Goal: Information Seeking & Learning: Learn about a topic

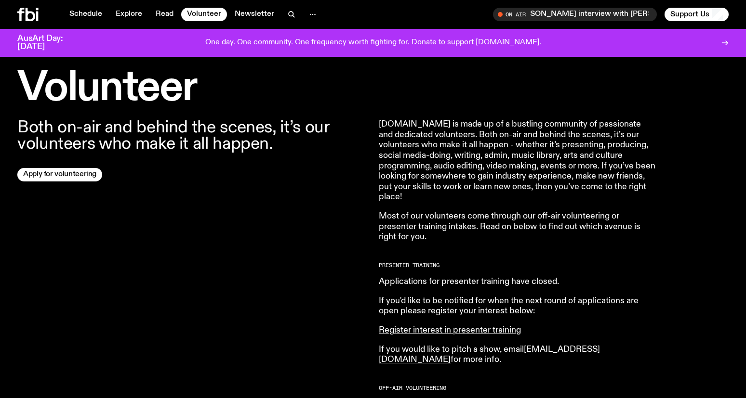
scroll to position [276, 0]
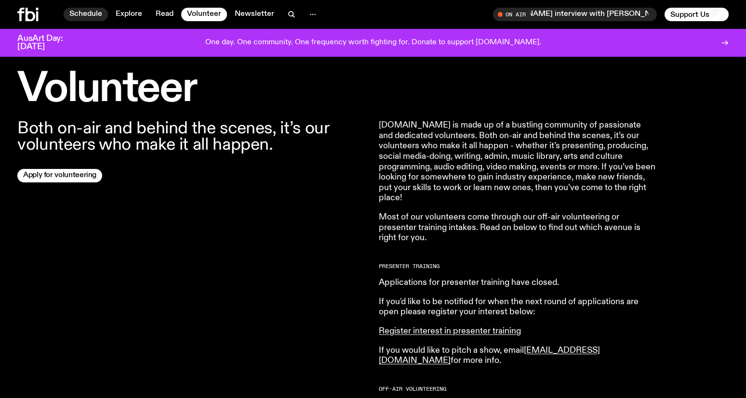
click at [83, 14] on link "Schedule" at bounding box center [86, 14] width 44 height 13
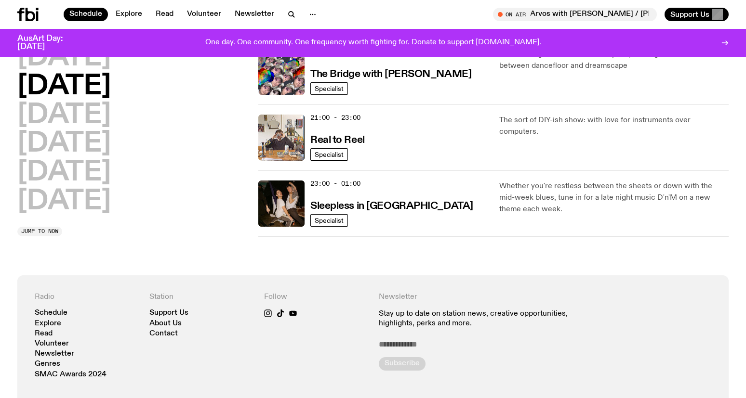
scroll to position [635, 0]
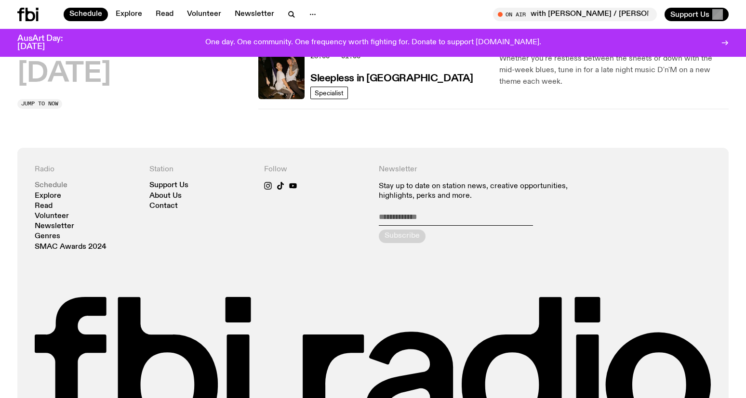
click at [53, 185] on link "Schedule" at bounding box center [51, 185] width 33 height 7
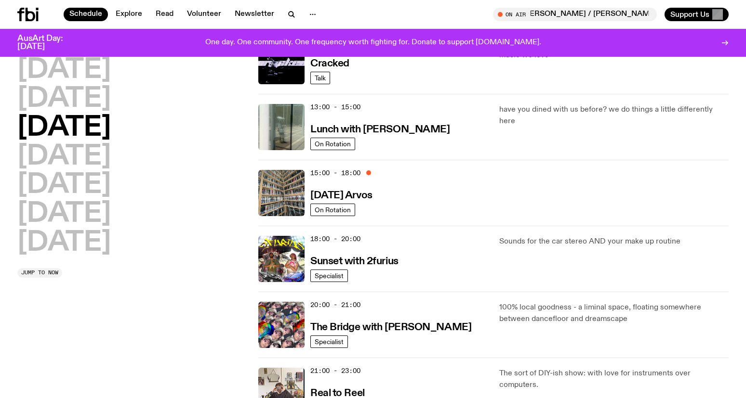
scroll to position [118, 0]
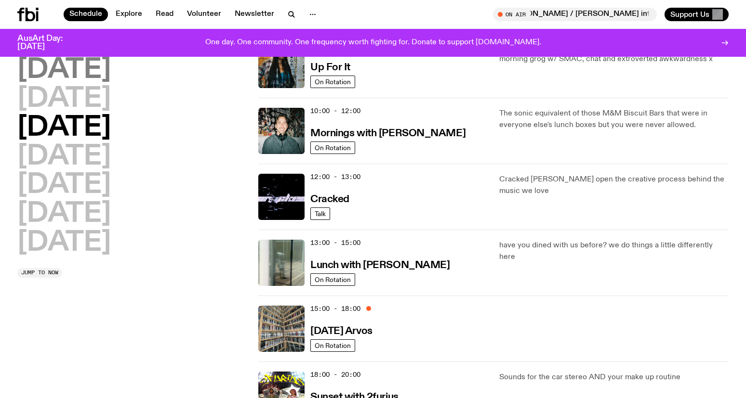
click at [65, 59] on h2 "Monday" at bounding box center [63, 70] width 93 height 27
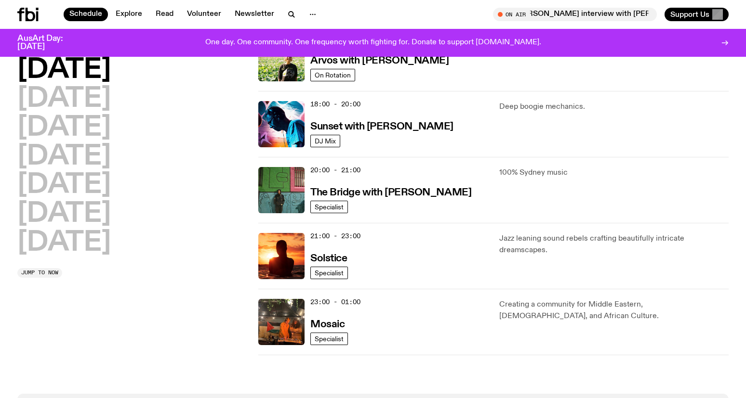
scroll to position [446, 0]
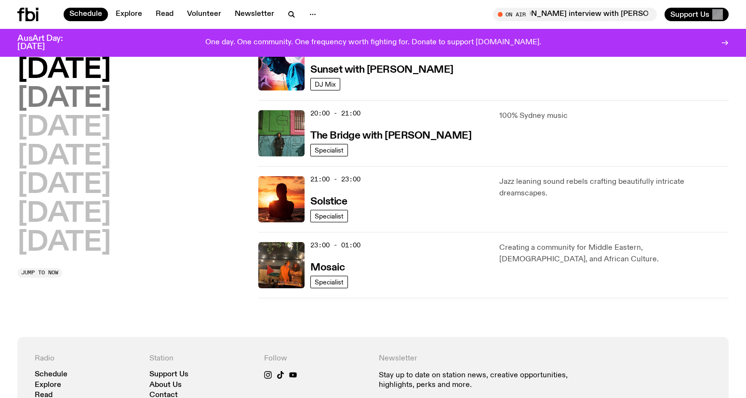
click at [92, 96] on h2 "Tuesday" at bounding box center [63, 99] width 93 height 27
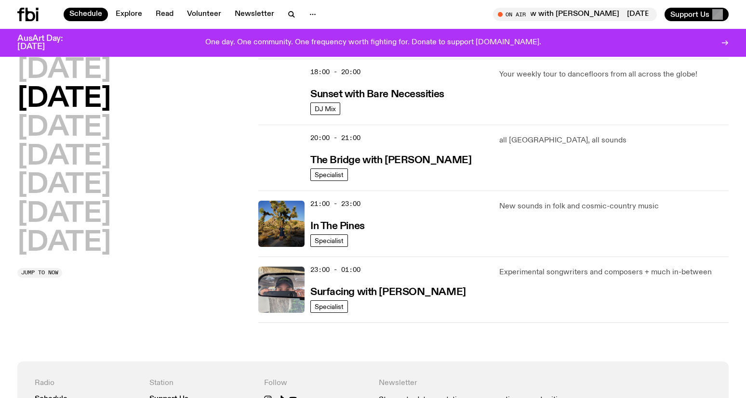
scroll to position [423, 0]
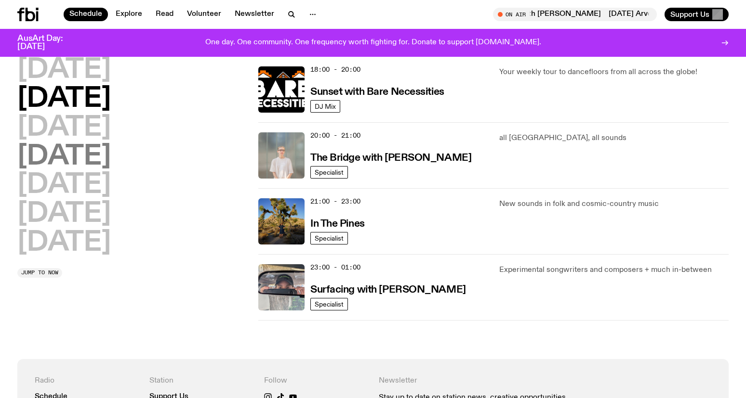
click at [111, 161] on h2 "Thursday" at bounding box center [63, 157] width 93 height 27
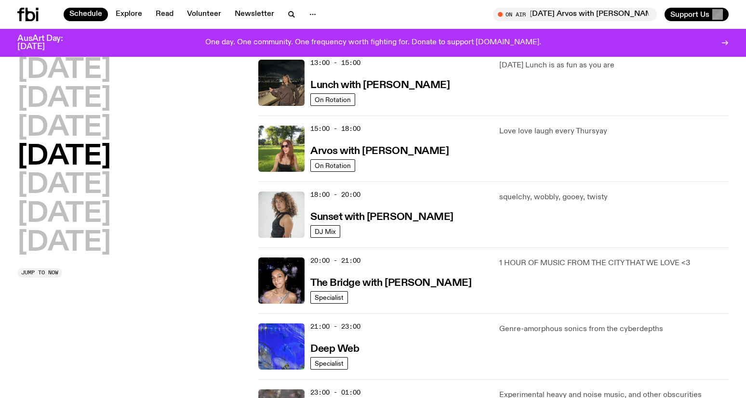
scroll to position [301, 0]
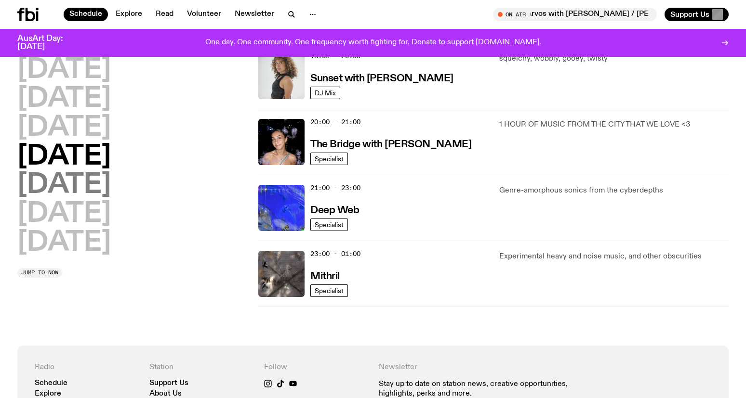
click at [84, 184] on h2 "Friday" at bounding box center [63, 185] width 93 height 27
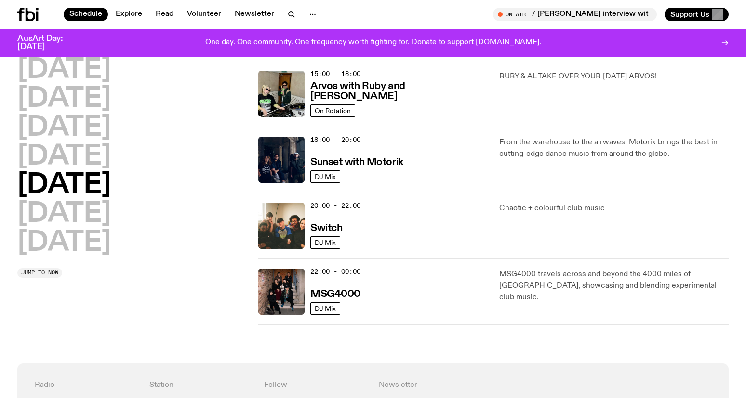
scroll to position [364, 0]
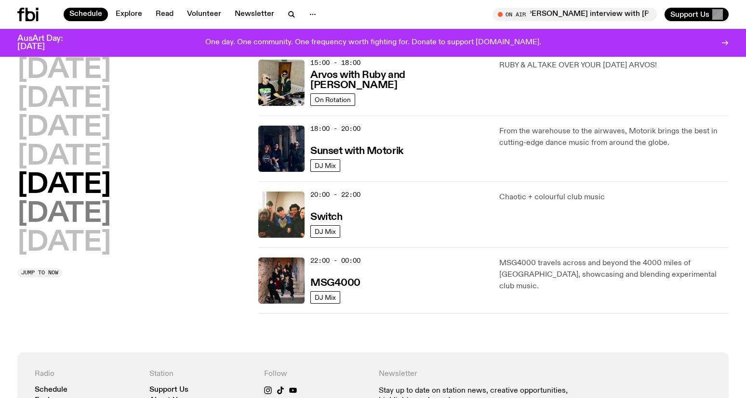
click at [92, 211] on h2 "Saturday" at bounding box center [63, 214] width 93 height 27
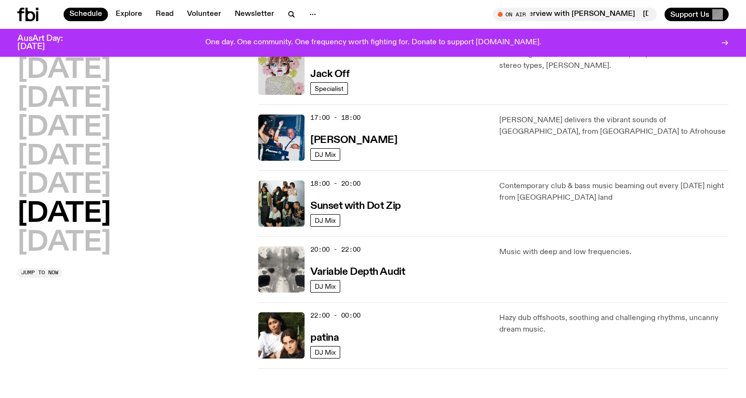
scroll to position [582, 0]
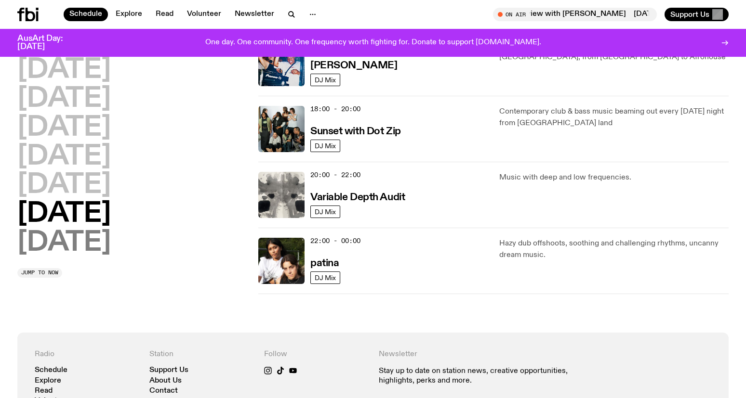
click at [65, 244] on h2 "Sunday" at bounding box center [63, 243] width 93 height 27
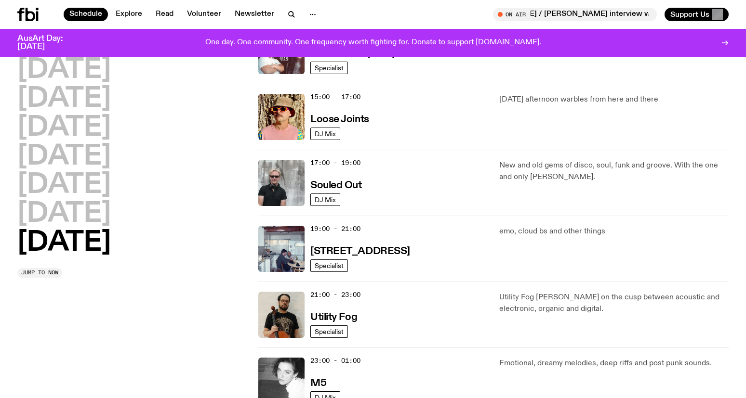
scroll to position [615, 0]
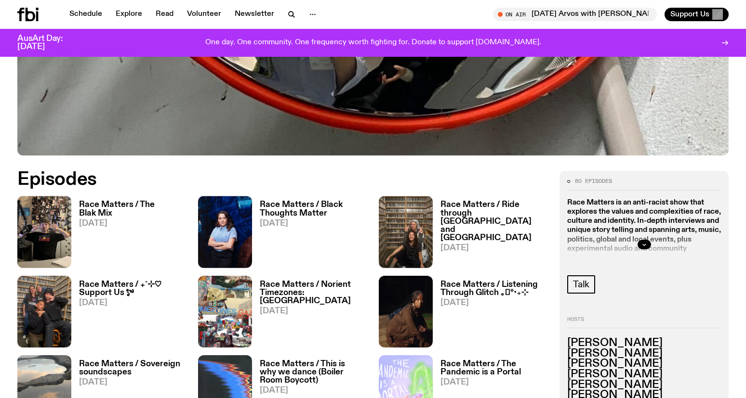
scroll to position [485, 0]
